Goal: Task Accomplishment & Management: Complete application form

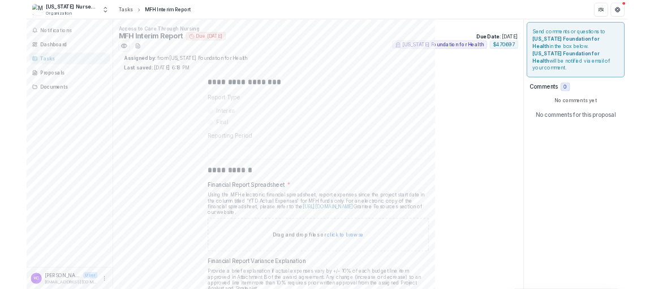
scroll to position [226, 0]
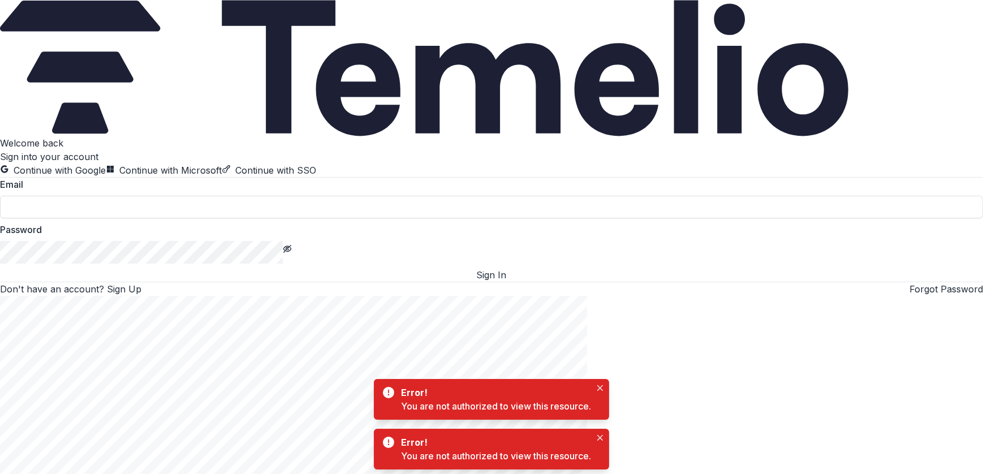
type input "**********"
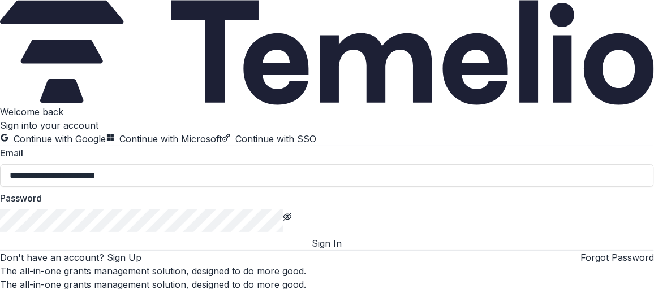
scroll to position [80, 0]
click at [314, 237] on button "Sign In" at bounding box center [327, 244] width 654 height 14
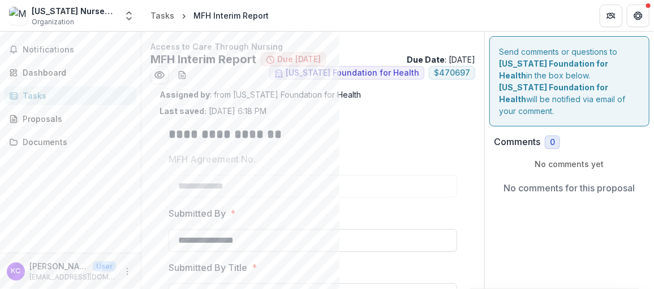
click at [41, 96] on div "Tasks" at bounding box center [75, 96] width 105 height 12
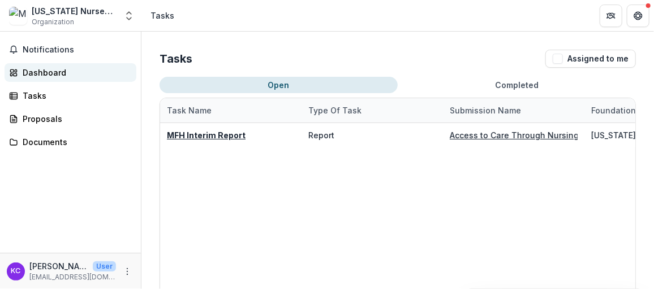
click at [40, 64] on link "Dashboard" at bounding box center [71, 72] width 132 height 19
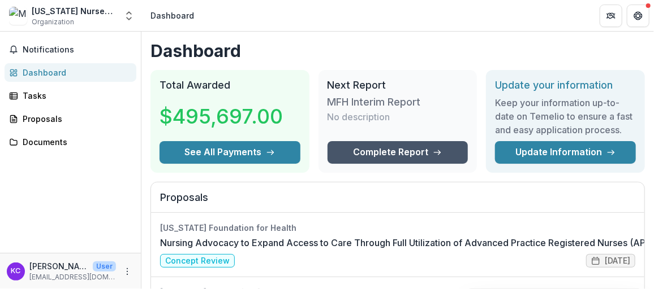
click at [399, 152] on link "Complete Report" at bounding box center [397, 152] width 141 height 23
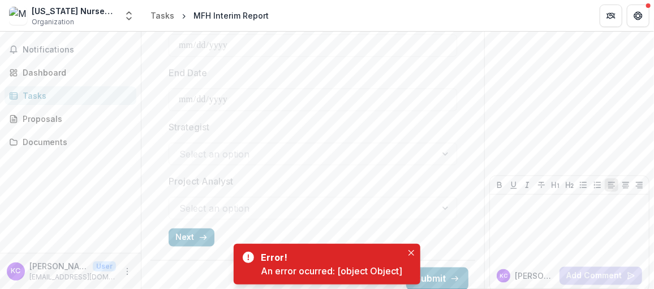
scroll to position [528, 0]
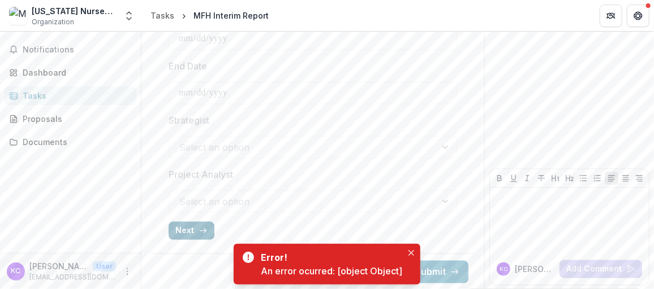
click at [189, 228] on button "Next" at bounding box center [191, 231] width 46 height 18
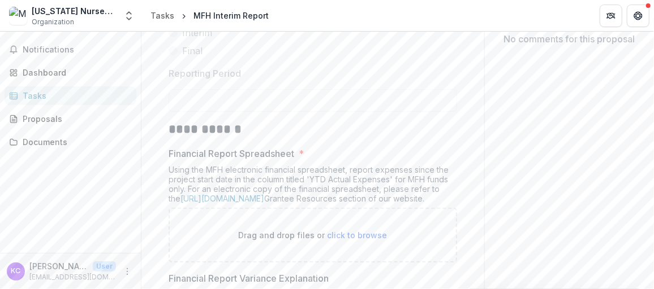
scroll to position [170, 0]
